Goal: Task Accomplishment & Management: Use online tool/utility

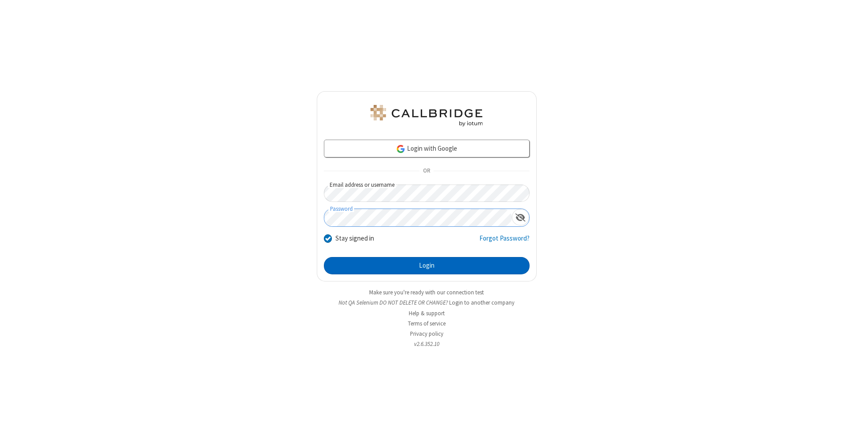
click at [426, 266] on button "Login" at bounding box center [427, 266] width 206 height 18
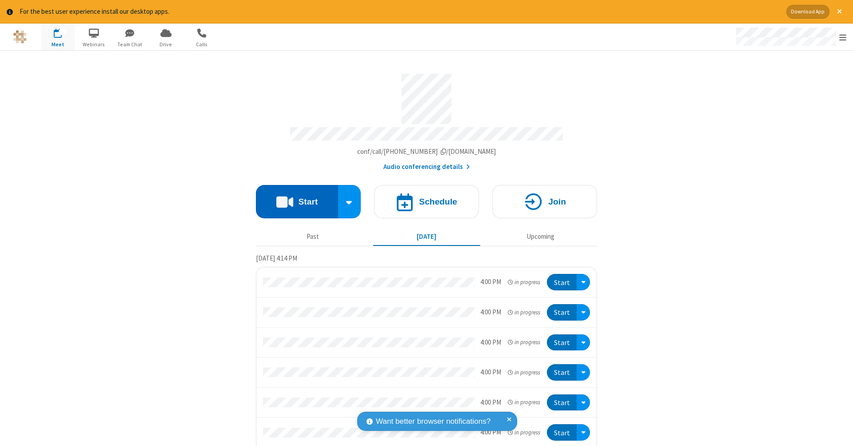
click at [293, 197] on button "Start" at bounding box center [297, 201] width 82 height 33
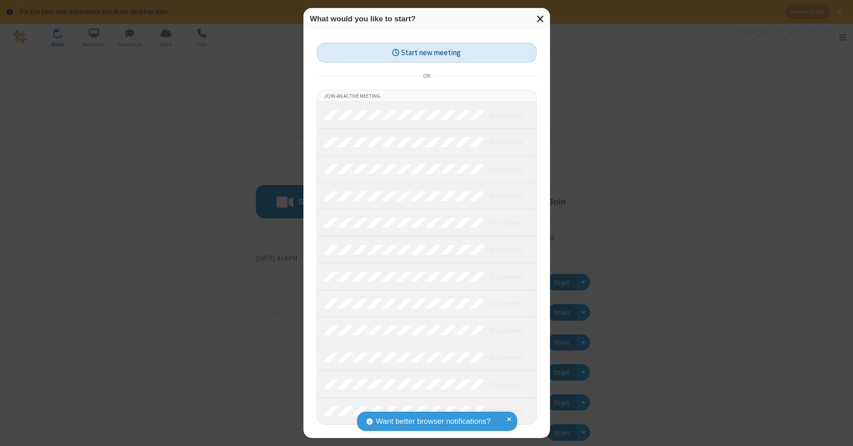
click at [426, 52] on button "Start new meeting" at bounding box center [427, 53] width 220 height 20
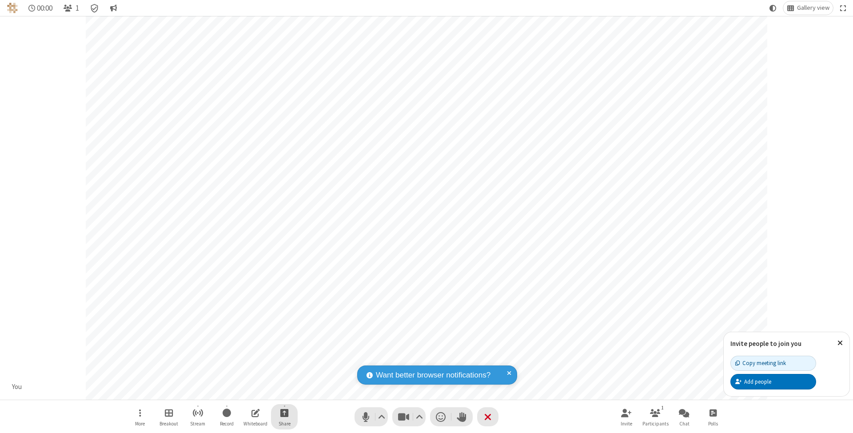
click at [284, 413] on span "Start sharing" at bounding box center [284, 412] width 8 height 11
click at [284, 359] on span "Share additional camera" at bounding box center [290, 362] width 66 height 8
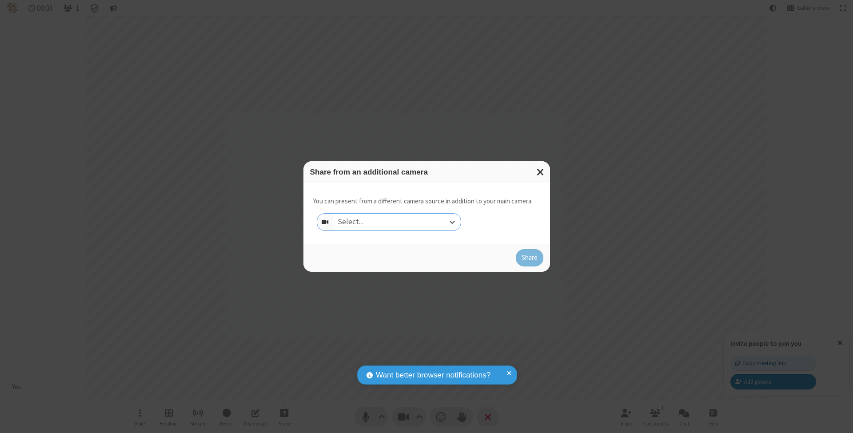
click at [397, 222] on div "Select..." at bounding box center [396, 222] width 127 height 17
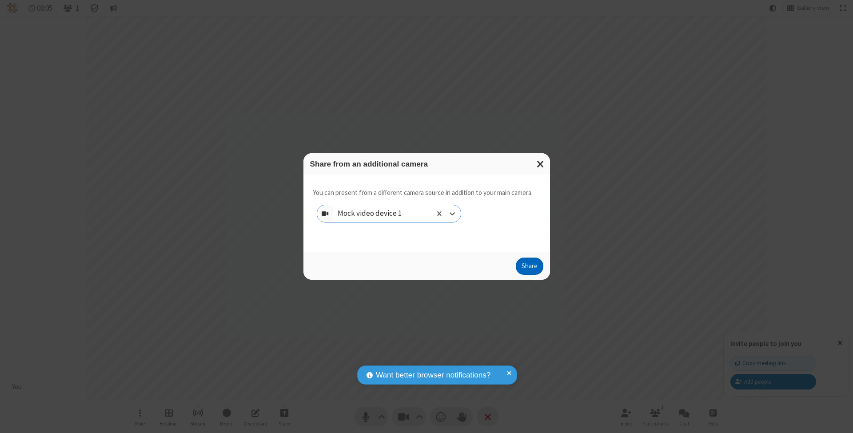
click at [529, 275] on button "Share" at bounding box center [530, 267] width 28 height 18
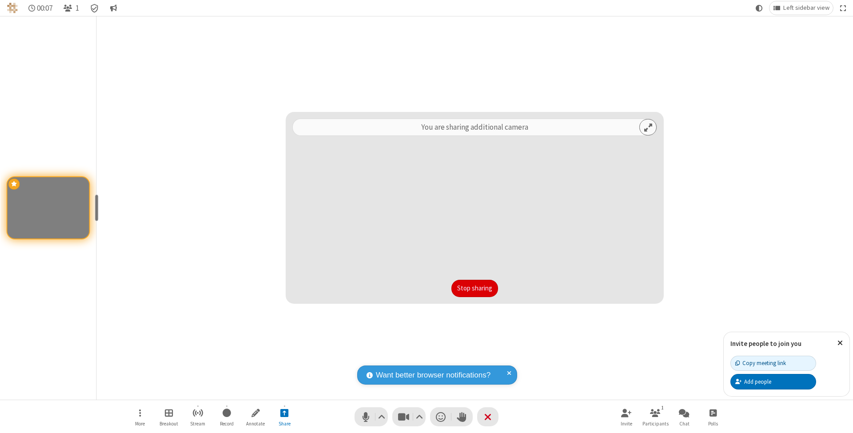
click at [474, 288] on button "Stop sharing" at bounding box center [474, 289] width 47 height 18
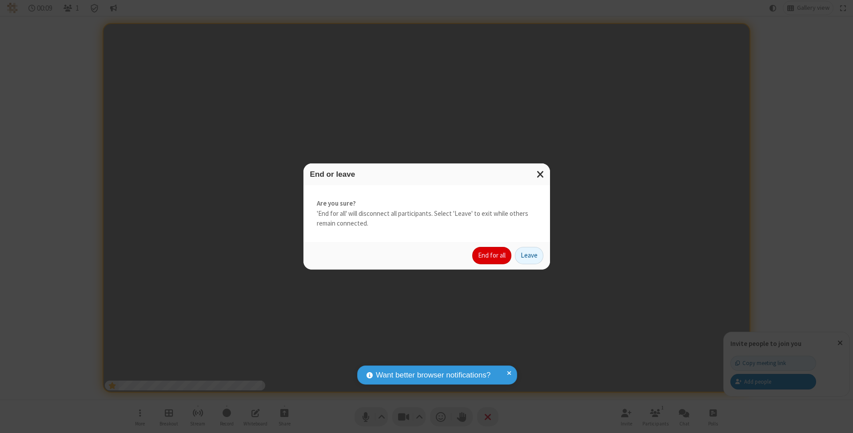
click at [492, 255] on button "End for all" at bounding box center [491, 256] width 39 height 18
